Goal: Task Accomplishment & Management: Use online tool/utility

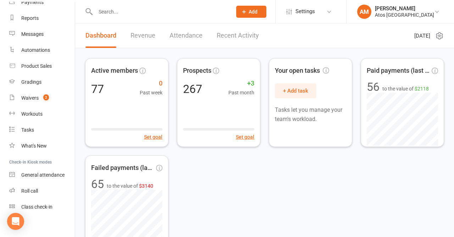
scroll to position [88, 0]
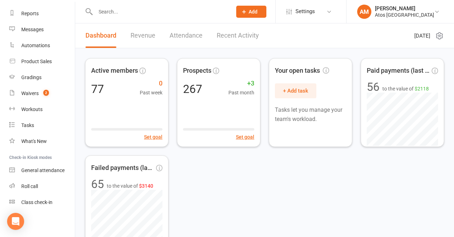
click at [32, 203] on div "Class check-in" at bounding box center [36, 202] width 31 height 6
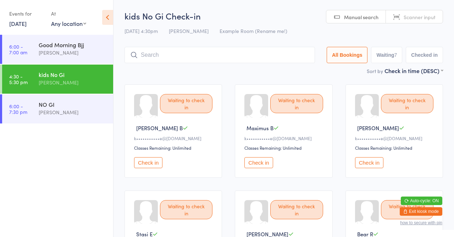
click at [191, 59] on input "search" at bounding box center [219, 55] width 190 height 16
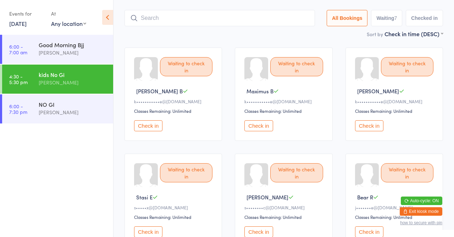
scroll to position [47, 0]
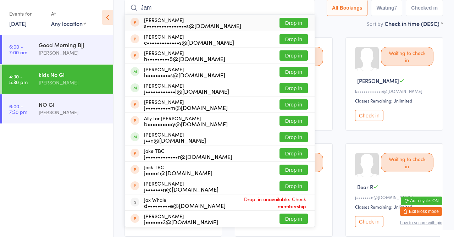
type input "Jam"
click at [187, 90] on div "j••••••••••••l@[DOMAIN_NAME]" at bounding box center [186, 91] width 85 height 6
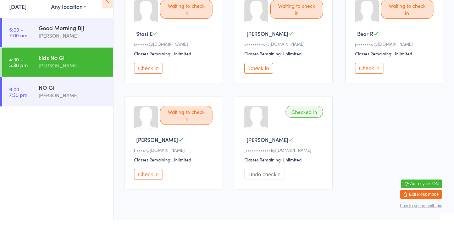
scroll to position [202, 0]
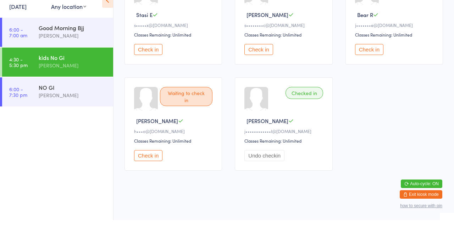
click at [41, 75] on div "kids No Gi" at bounding box center [73, 75] width 68 height 8
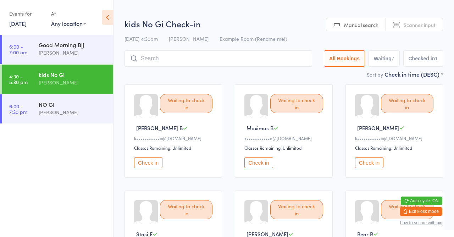
click at [28, 73] on link "4:30 - 5:30 pm kids No Gi Antonio Mota" at bounding box center [57, 79] width 111 height 29
click at [33, 77] on link "4:30 - 5:30 pm kids No Gi Antonio Mota" at bounding box center [57, 79] width 111 height 29
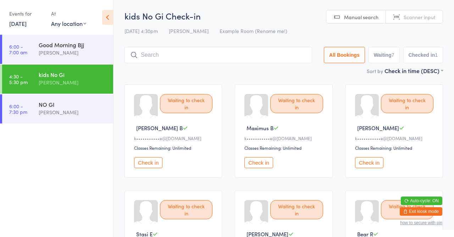
click at [425, 49] on button "Checked in 1" at bounding box center [423, 55] width 40 height 16
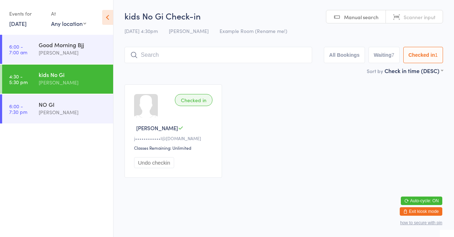
click at [382, 55] on button "Waiting 7" at bounding box center [383, 55] width 31 height 16
select select "0"
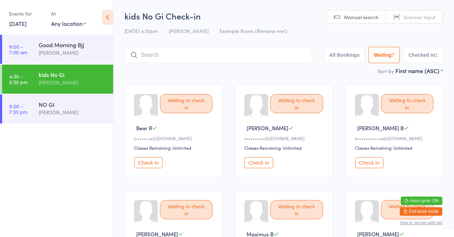
click at [156, 54] on input "search" at bounding box center [218, 55] width 188 height 16
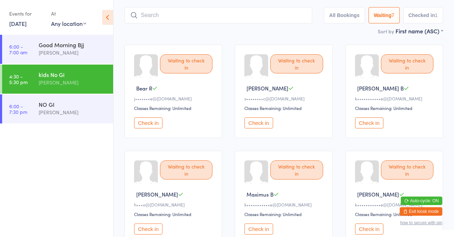
scroll to position [47, 0]
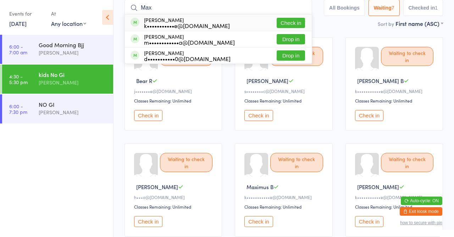
type input "Max"
click at [198, 23] on div "k•••••••••••e@hotmail.com" at bounding box center [187, 26] width 86 height 6
type input "Osc"
click at [300, 43] on button "Check in" at bounding box center [291, 39] width 28 height 10
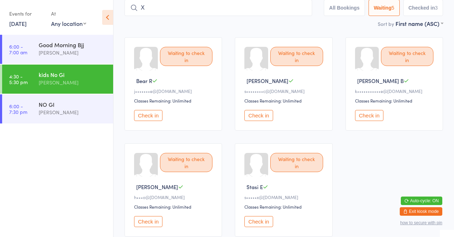
type input "X"
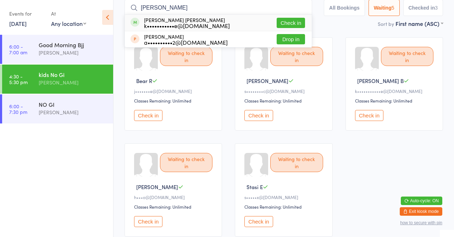
type input "Hays"
click at [293, 25] on button "Check in" at bounding box center [291, 23] width 28 height 10
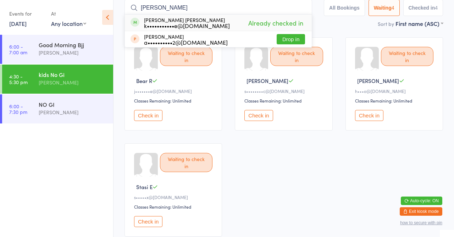
type input "Hays"
click at [201, 21] on div "Hays Browne k•••••••••••e@hotmail.com" at bounding box center [187, 22] width 86 height 11
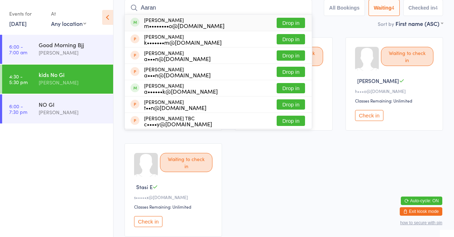
type input "Aaran"
click at [292, 21] on button "Drop in" at bounding box center [291, 23] width 28 height 10
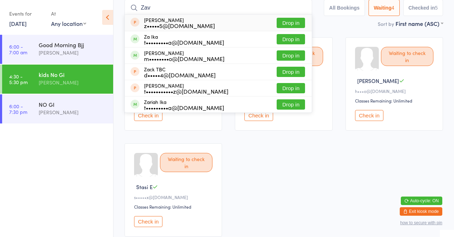
type input "Zav"
click at [304, 50] on button "Drop in" at bounding box center [291, 55] width 28 height 10
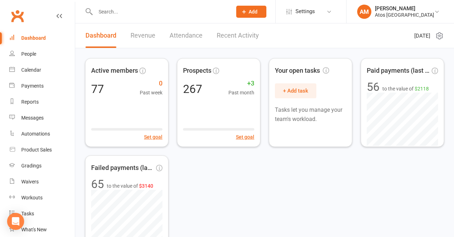
scroll to position [5, 0]
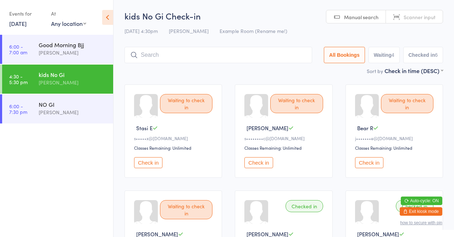
click at [148, 57] on input "search" at bounding box center [218, 55] width 188 height 16
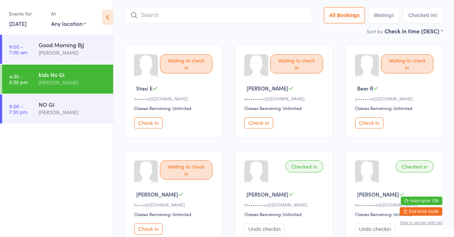
scroll to position [47, 0]
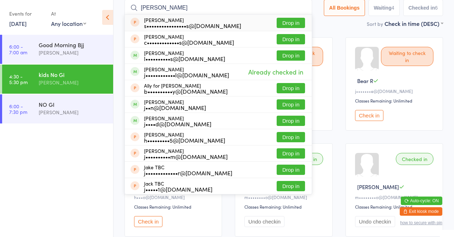
type input "James"
click at [135, 104] on span at bounding box center [135, 104] width 9 height 9
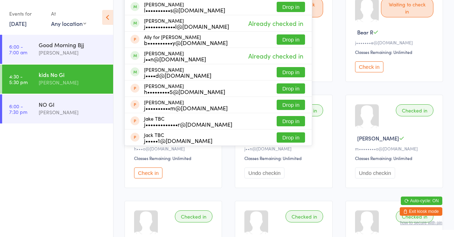
scroll to position [52, 0]
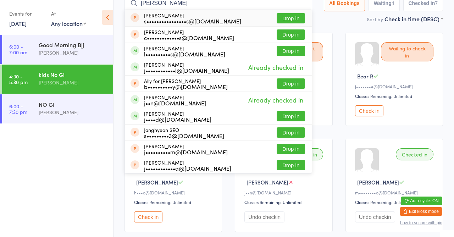
type input "James st"
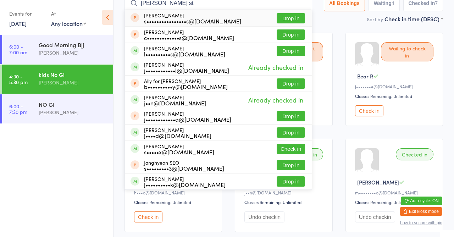
click at [304, 3] on input "James st" at bounding box center [218, 3] width 188 height 16
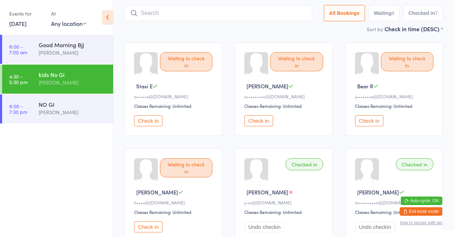
scroll to position [47, 0]
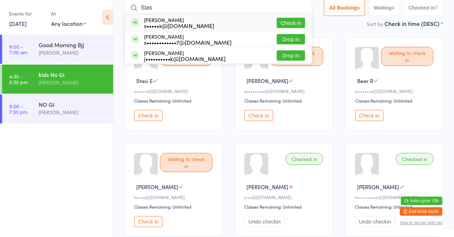
type input "Stas"
click at [301, 24] on button "Check in" at bounding box center [291, 23] width 28 height 10
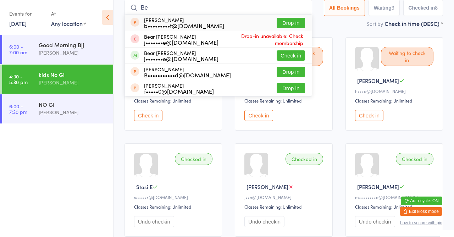
type input "Be"
click at [187, 44] on div "j•••••••e@jjproperty.com.au" at bounding box center [181, 42] width 74 height 6
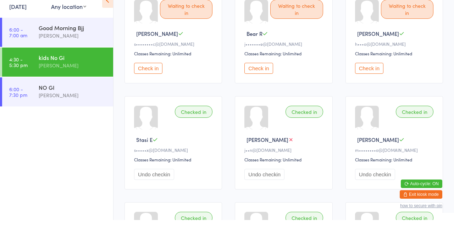
scroll to position [82, 0]
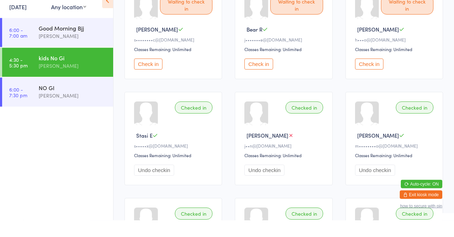
click at [261, 82] on button "Check in" at bounding box center [258, 81] width 28 height 11
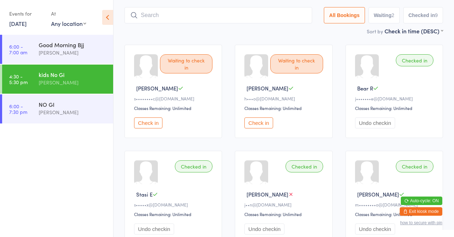
scroll to position [0, 0]
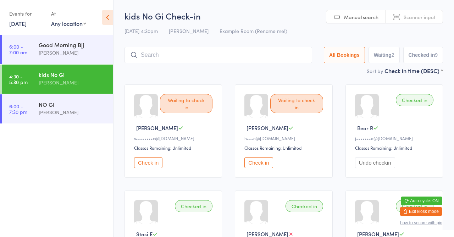
click at [370, 19] on span "Manual search" at bounding box center [361, 16] width 34 height 7
type input "J"
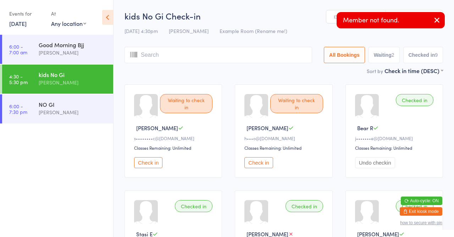
type input "A"
type input "J"
type input "A"
type input "J"
click at [444, 20] on button "button" at bounding box center [437, 20] width 16 height 16
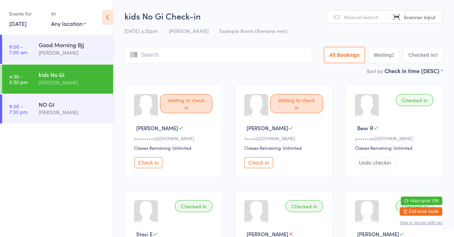
click at [345, 19] on span "Manual search" at bounding box center [361, 16] width 34 height 7
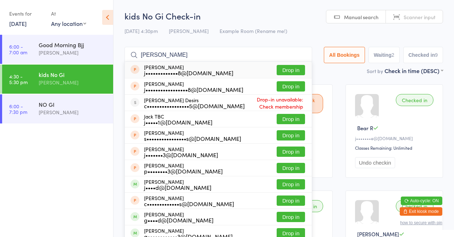
type input "Jacques"
click at [161, 105] on div "c•••••••••••••••••5@gmail.com" at bounding box center [194, 106] width 101 height 6
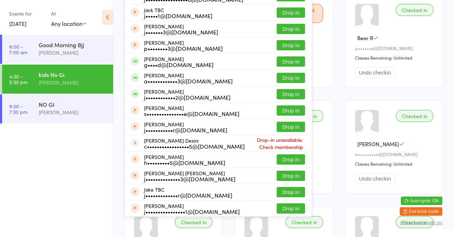
scroll to position [95, 0]
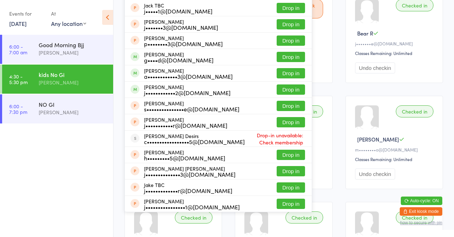
type input "Jacqu"
click at [158, 143] on div "c•••••••••••••••••5@gmail.com" at bounding box center [194, 142] width 101 height 6
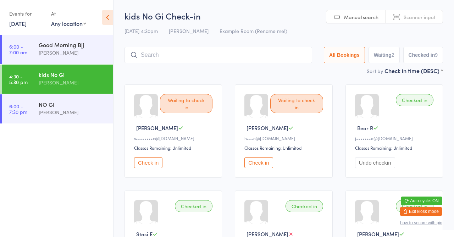
click at [440, 162] on div "Checked in Bear R j•••••••e@jjproperty.com.au Classes Remaining: Unlimited Undo…" at bounding box center [394, 130] width 98 height 93
click at [426, 55] on button "Checked in 9" at bounding box center [423, 55] width 40 height 16
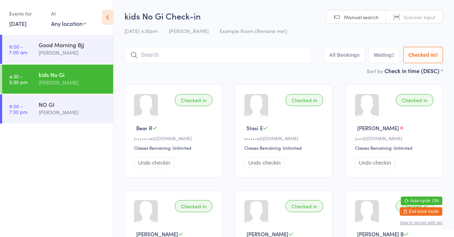
click at [243, 57] on input "search" at bounding box center [218, 55] width 188 height 16
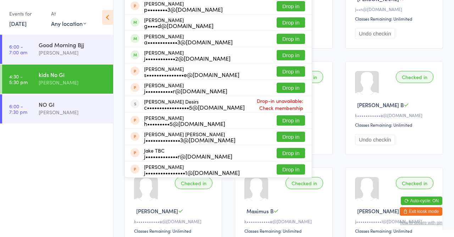
scroll to position [132, 0]
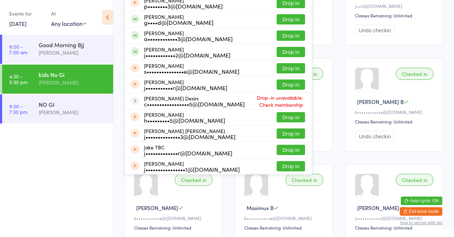
type input "Jacqu"
click at [163, 99] on div "Jacques Carlos Ledesma Desirs c•••••••••••••••••5@gmail.com" at bounding box center [194, 100] width 101 height 11
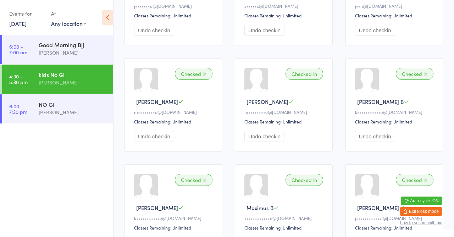
scroll to position [0, 0]
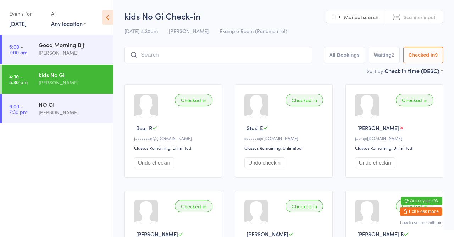
click at [225, 54] on input "search" at bounding box center [218, 55] width 188 height 16
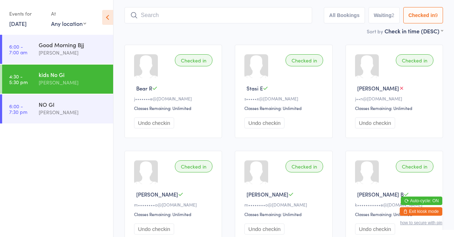
scroll to position [47, 0]
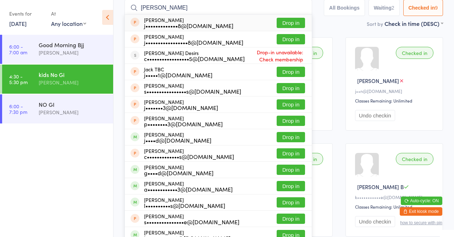
type input "Jacques"
click at [295, 53] on span "Drop-in unavailable: Check membership" at bounding box center [275, 56] width 60 height 18
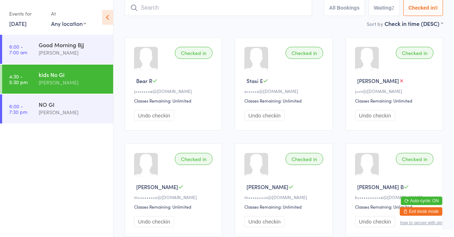
click at [266, 7] on input "search" at bounding box center [218, 8] width 188 height 16
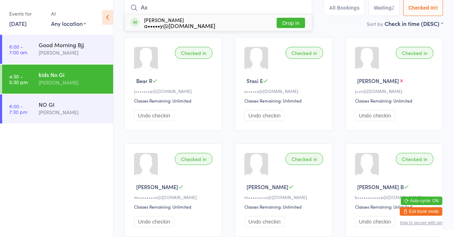
type input "Ax"
click at [296, 22] on button "Drop in" at bounding box center [291, 23] width 28 height 10
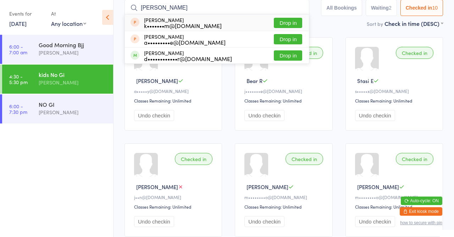
type input "Adam"
click at [294, 55] on button "Drop in" at bounding box center [288, 55] width 28 height 10
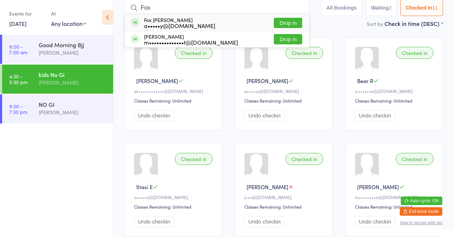
type input "Fox"
click at [161, 24] on div "a•••••y@rosesonly.com.au" at bounding box center [179, 26] width 71 height 6
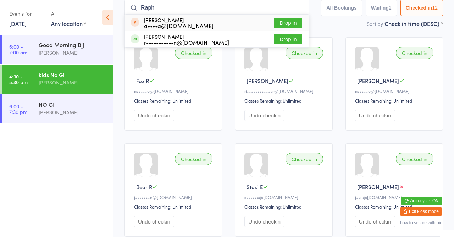
type input "Raph"
click at [294, 38] on button "Drop in" at bounding box center [288, 39] width 28 height 10
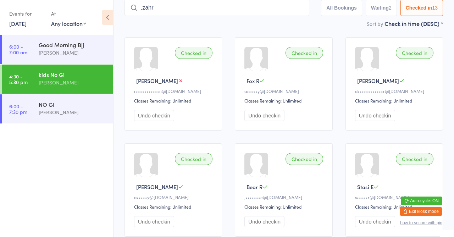
type input ",zahre"
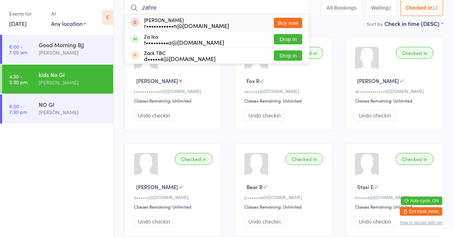
click at [301, 8] on input ",zahre" at bounding box center [216, 8] width 185 height 16
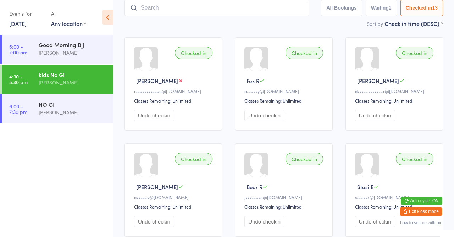
click at [194, 6] on input "search" at bounding box center [216, 8] width 185 height 16
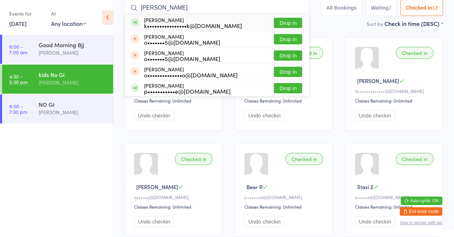
type input "Olivia"
click at [167, 88] on div "p•••••••••••e@gmail.com" at bounding box center [187, 91] width 87 height 6
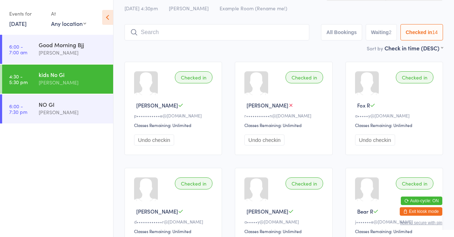
scroll to position [40, 0]
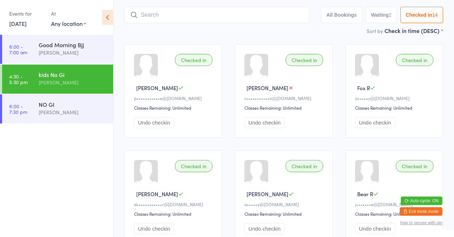
click at [143, 15] on input "search" at bounding box center [216, 15] width 185 height 16
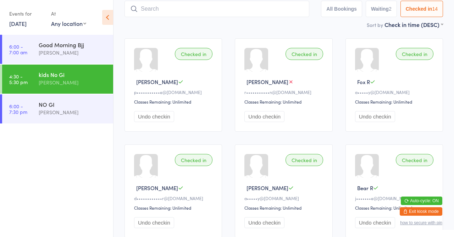
scroll to position [47, 0]
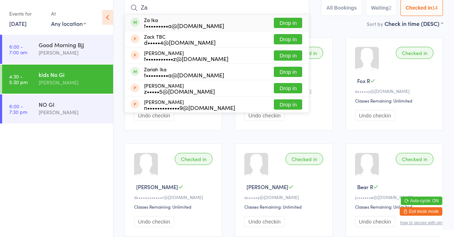
type input "Za"
click at [151, 25] on div "t•••••••••a@yahoo.com" at bounding box center [184, 26] width 80 height 6
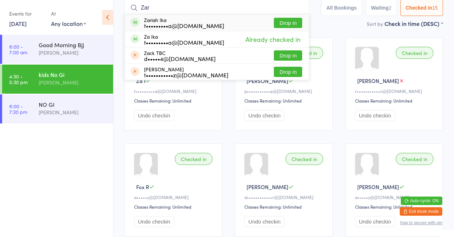
type input "Zar"
click at [149, 21] on div "Zariah Ika t•••••••••a@yahoo.com" at bounding box center [184, 22] width 80 height 11
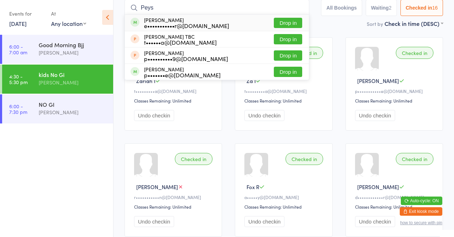
type input "Peyst"
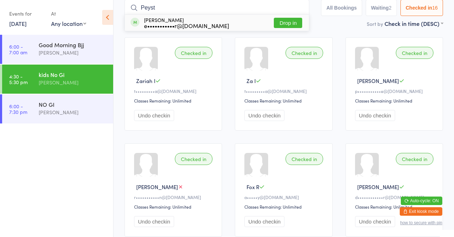
click at [301, 8] on input "Peyst" at bounding box center [216, 8] width 185 height 16
type input "Isabe"
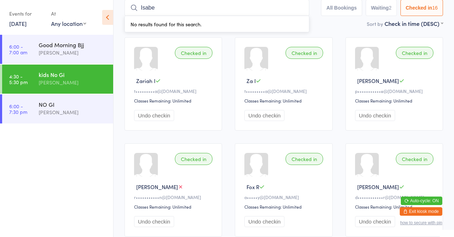
click at [83, 79] on div "[PERSON_NAME]" at bounding box center [73, 82] width 68 height 8
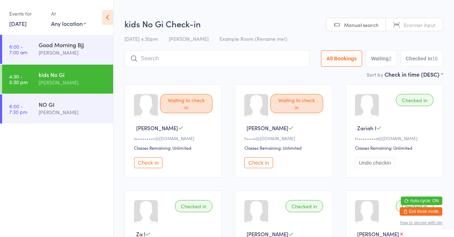
click at [187, 61] on input "search" at bounding box center [216, 58] width 185 height 16
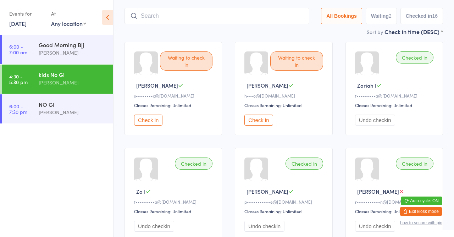
scroll to position [51, 0]
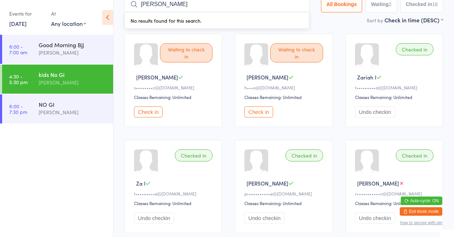
type input "Isabelle"
click at [301, 6] on input "Isabelle" at bounding box center [216, 4] width 185 height 16
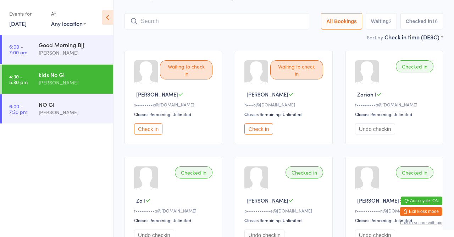
scroll to position [47, 0]
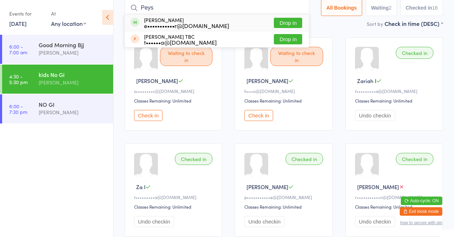
type input "Peys"
click at [105, 163] on ul "6:00 - 7:00 am Good Morning Bjj Antonio Mota 4:30 - 5:30 pm kids No Gi Antonio …" at bounding box center [56, 136] width 113 height 202
